Goal: Task Accomplishment & Management: Manage account settings

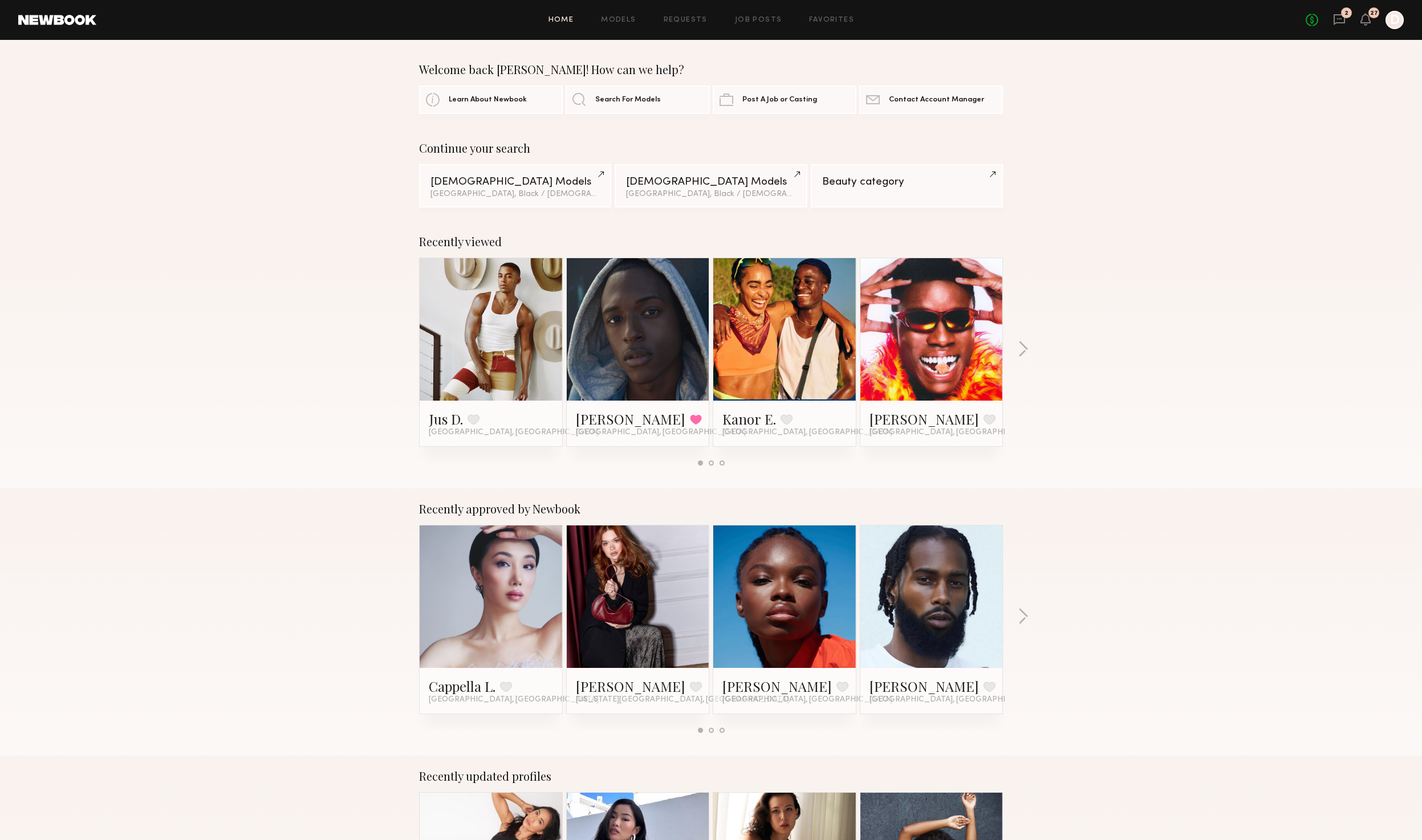
click at [1348, 22] on div "No fees up to $5,000 2 27 D" at bounding box center [1355, 20] width 98 height 18
click at [1344, 23] on icon at bounding box center [1339, 20] width 13 height 13
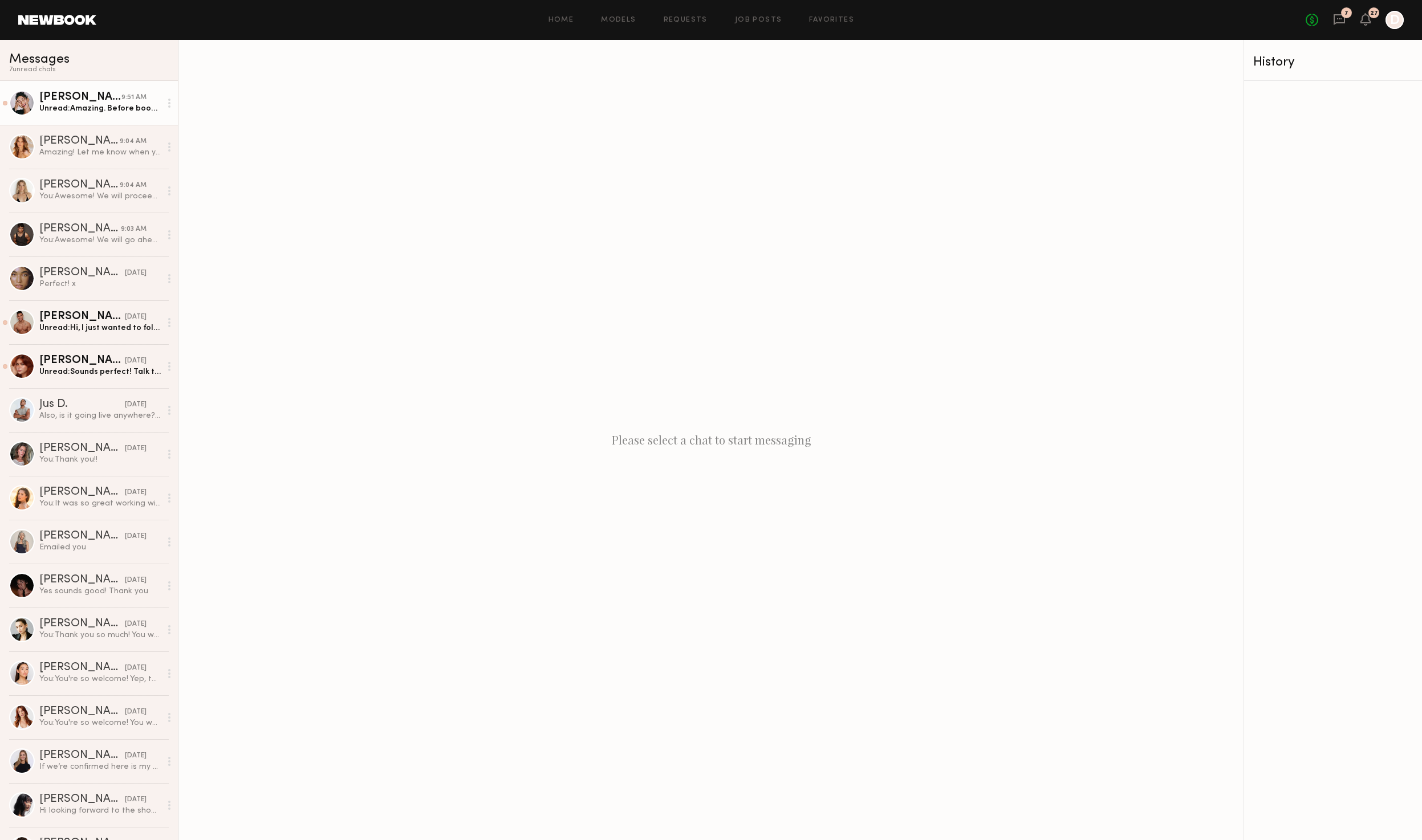
click at [102, 116] on link "Anisa N. 9:51 AM Unread: Amazing. Before booking though, I live in LA and i don…" at bounding box center [89, 103] width 178 height 44
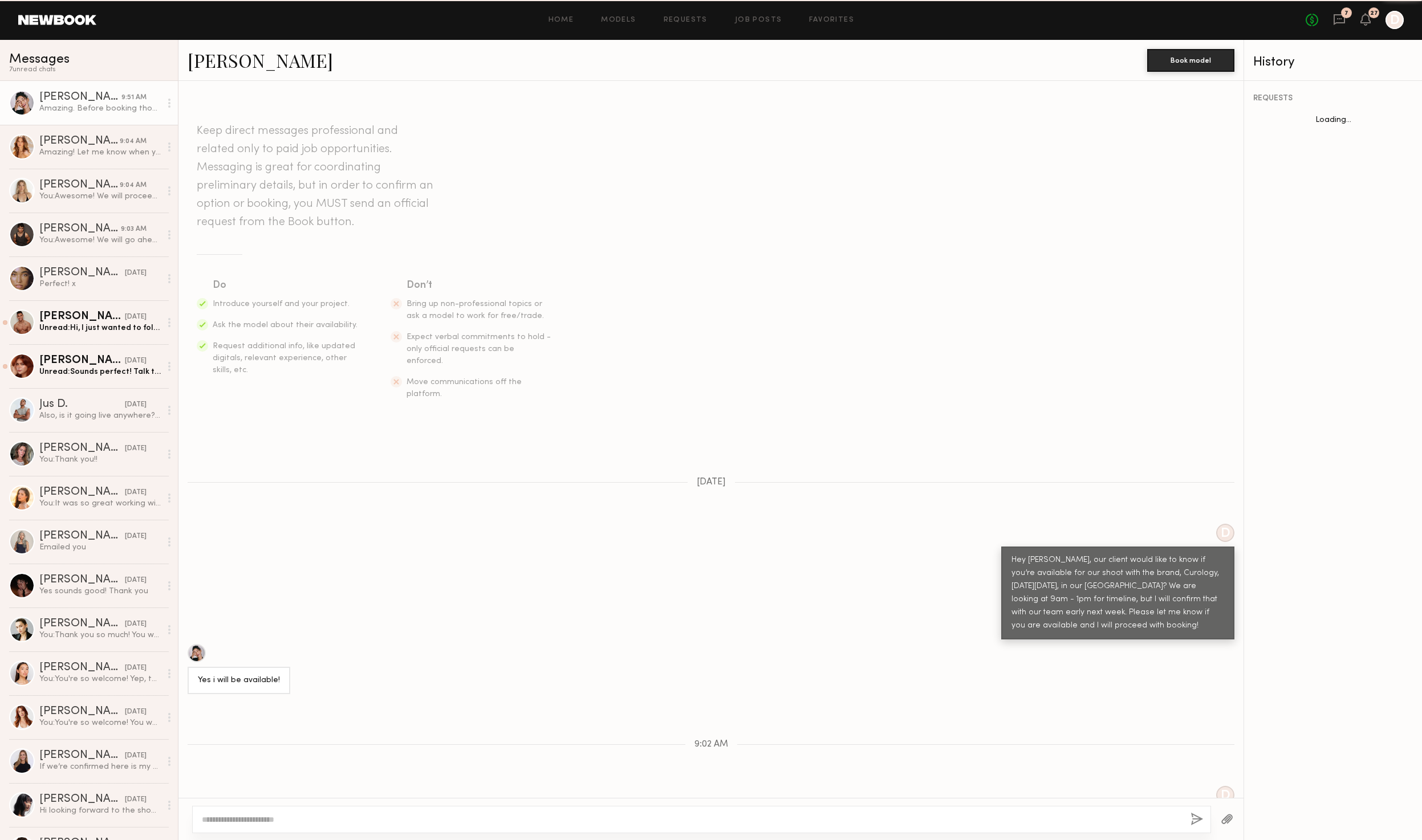
scroll to position [87, 0]
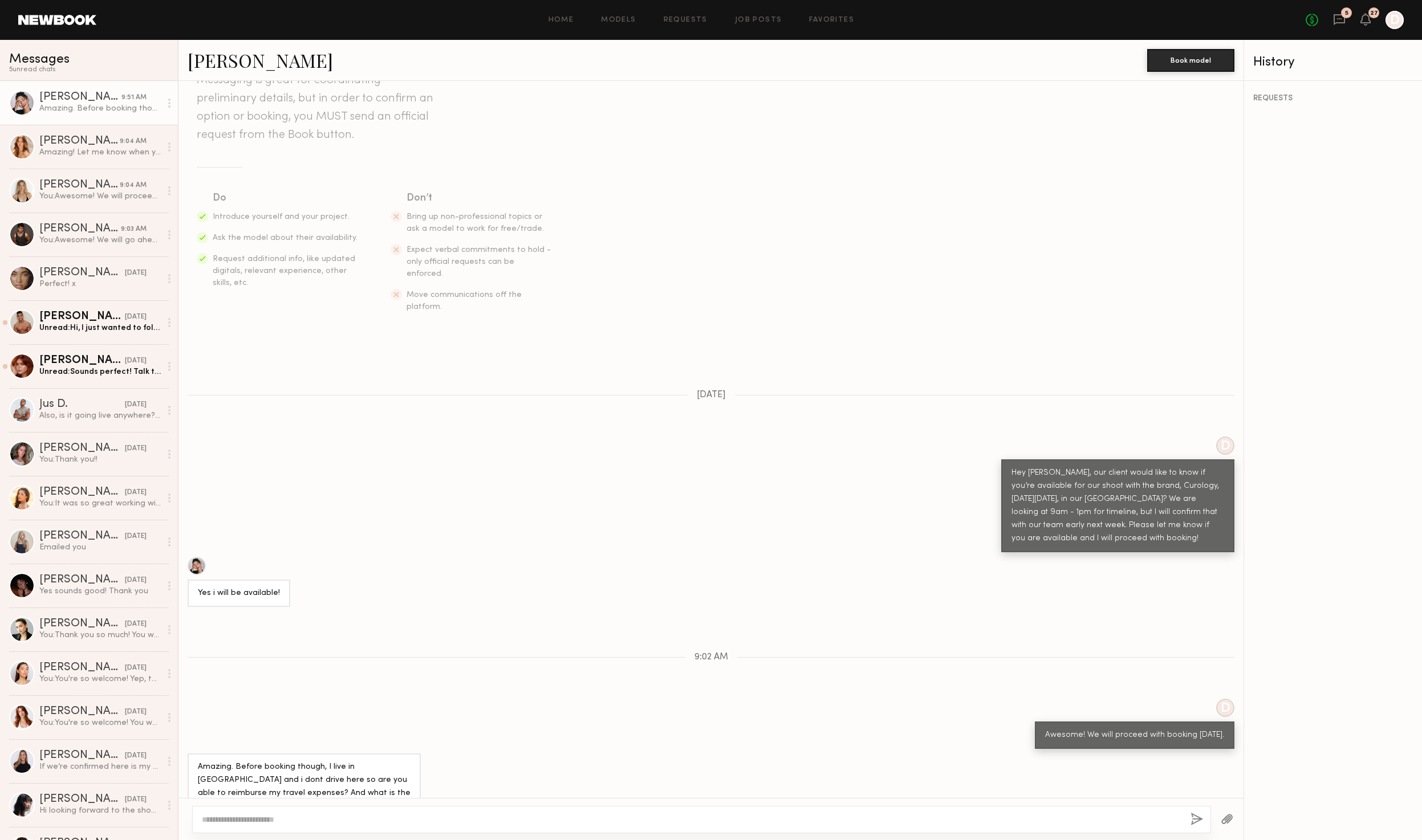
click at [318, 771] on div "Amazing. Before booking though, I live in LA and i dont drive here so are you a…" at bounding box center [304, 787] width 213 height 52
click at [467, 775] on div "Amazing. Before booking though, I live in LA and i dont drive here so are you a…" at bounding box center [711, 786] width 1065 height 66
click at [1282, 101] on div "REQUESTS" at bounding box center [1333, 98] width 160 height 8
click at [241, 62] on link "Anisa N." at bounding box center [260, 59] width 146 height 24
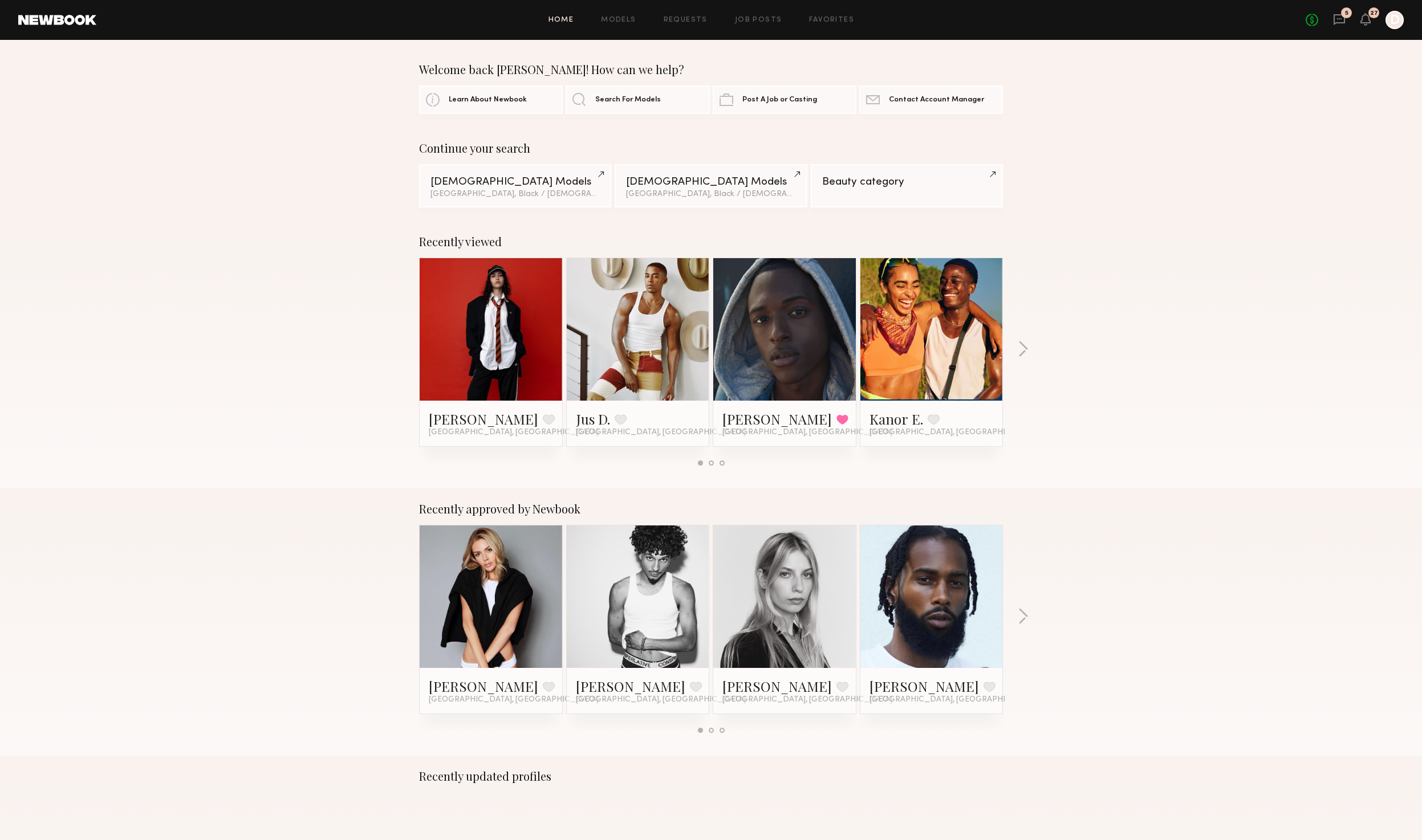
click at [1386, 21] on div at bounding box center [1395, 20] width 18 height 18
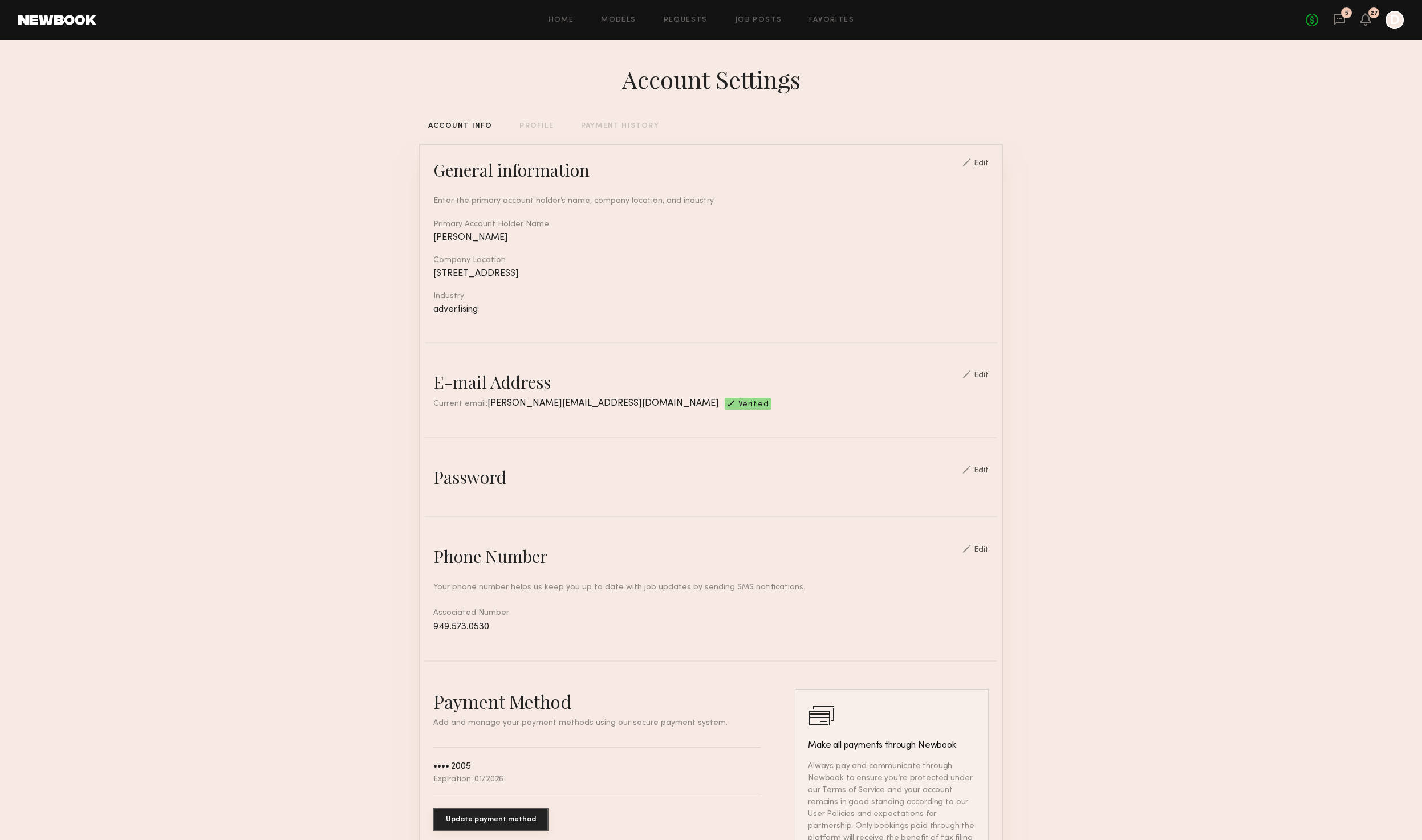
click at [988, 371] on div "Edit" at bounding box center [981, 375] width 15 height 8
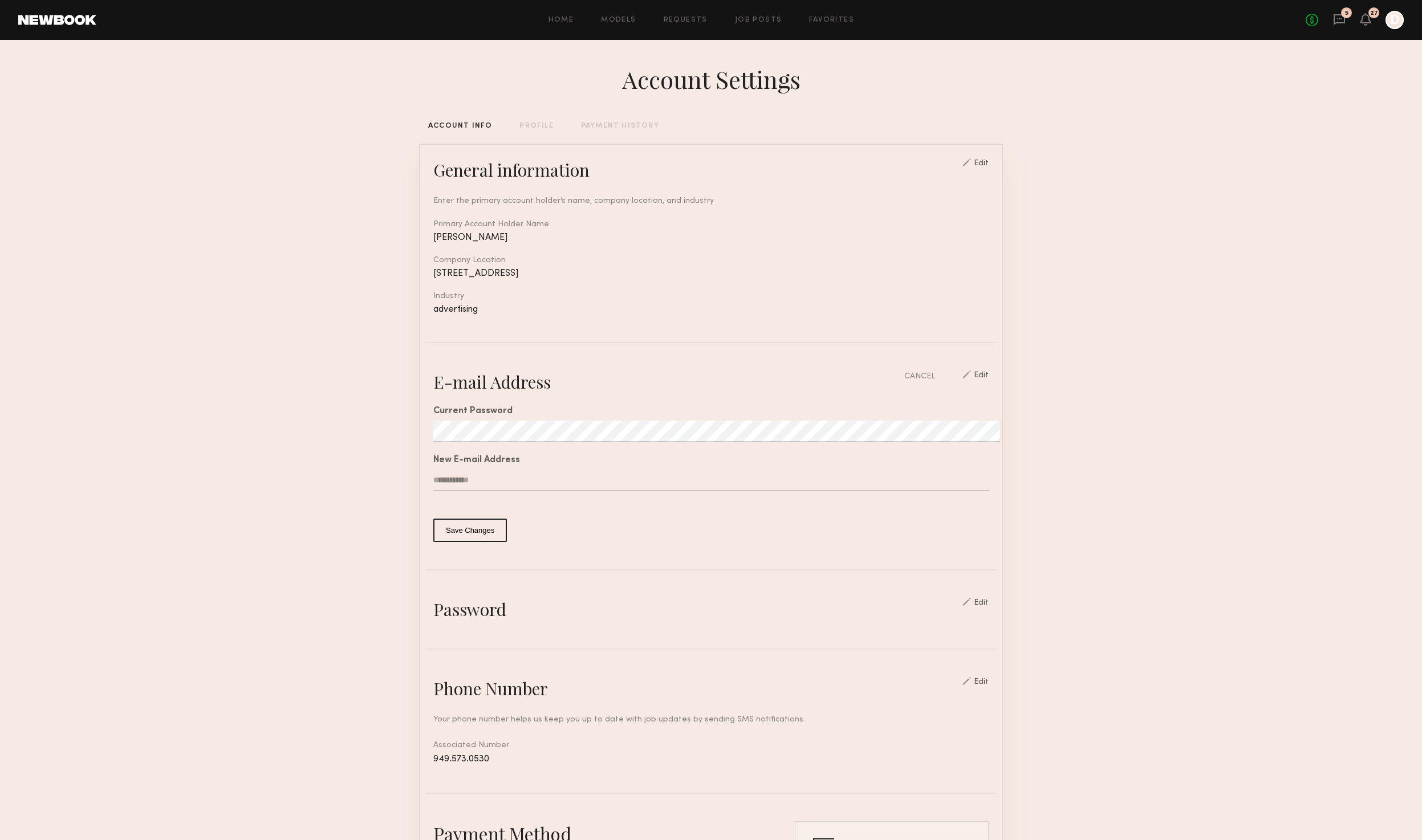
click at [473, 480] on input "text" at bounding box center [711, 480] width 556 height 22
click at [458, 477] on input "text" at bounding box center [711, 480] width 556 height 22
type input "**********"
click at [446, 531] on button "Save Changes" at bounding box center [470, 529] width 73 height 23
